Goal: Book appointment/travel/reservation

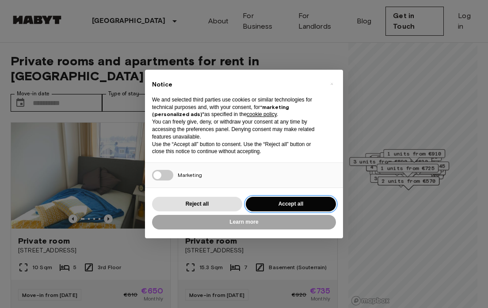
click at [273, 207] on button "Accept all" at bounding box center [291, 204] width 90 height 15
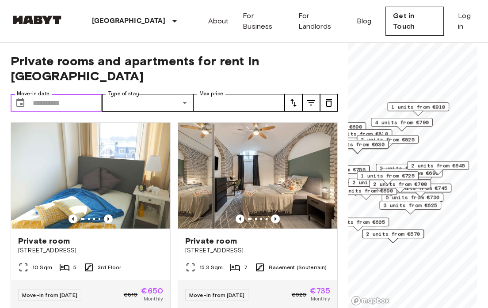
click at [82, 94] on input "Move-in date" at bounding box center [67, 103] width 69 height 18
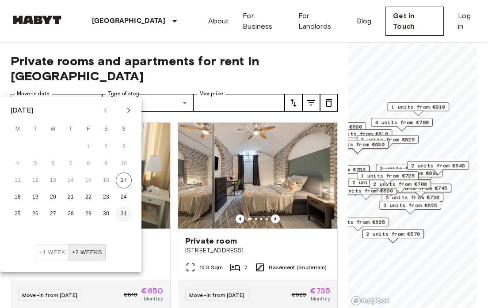
click at [126, 216] on button "31" at bounding box center [124, 214] width 16 height 16
type input "**********"
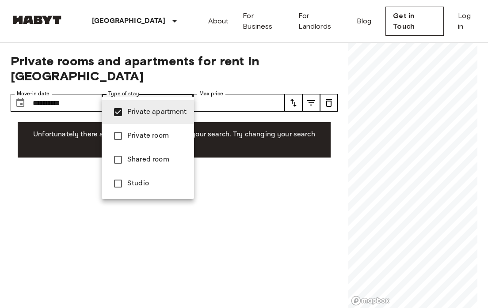
click at [245, 83] on div at bounding box center [244, 154] width 488 height 308
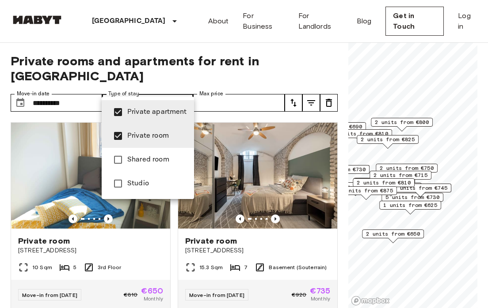
type input "**********"
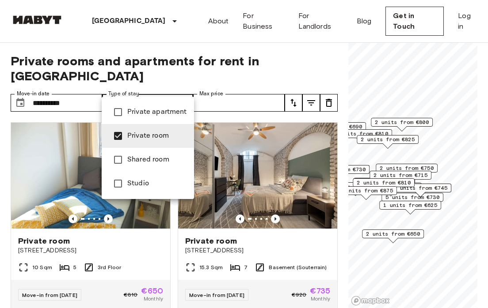
click at [231, 83] on div at bounding box center [244, 154] width 488 height 308
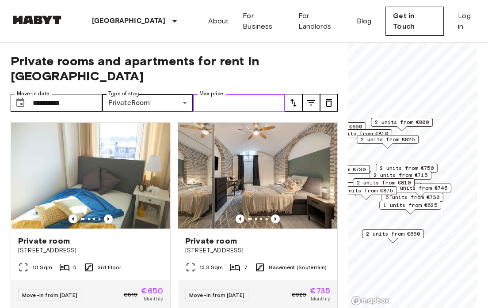
click at [251, 94] on input "Max price" at bounding box center [238, 103] width 91 height 18
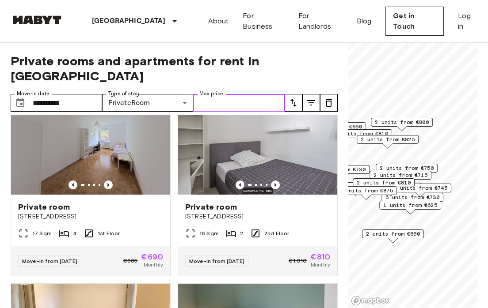
scroll to position [228, 0]
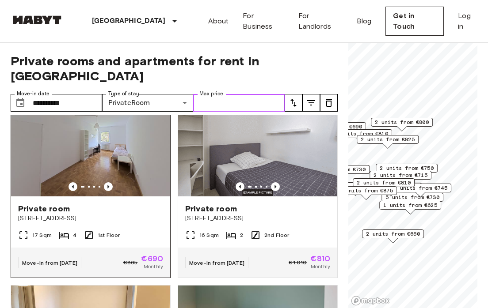
click at [118, 122] on img at bounding box center [90, 144] width 159 height 106
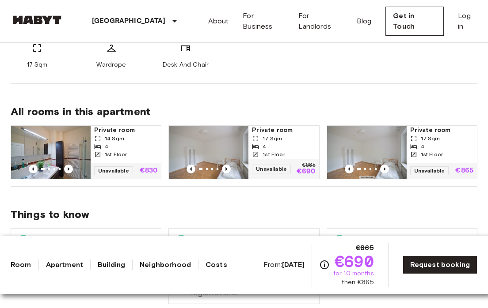
scroll to position [475, 0]
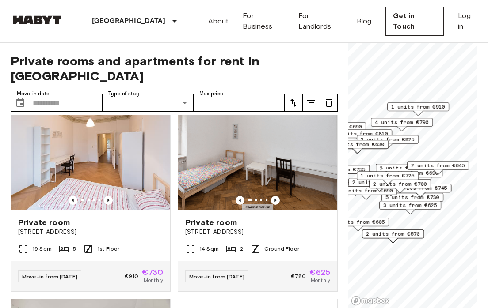
scroll to position [799, 0]
